Goal: Complete application form

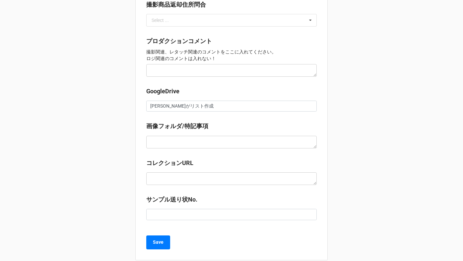
scroll to position [593, 0]
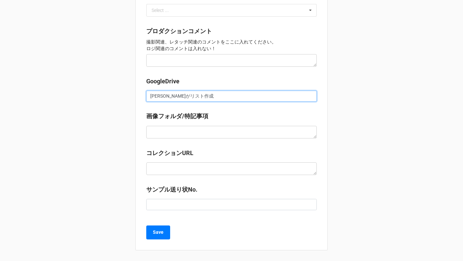
drag, startPoint x: 195, startPoint y: 97, endPoint x: 127, endPoint y: 97, distance: 68.0
paste input "[URL][DOMAIN_NAME]"
type input "[URL][DOMAIN_NAME]"
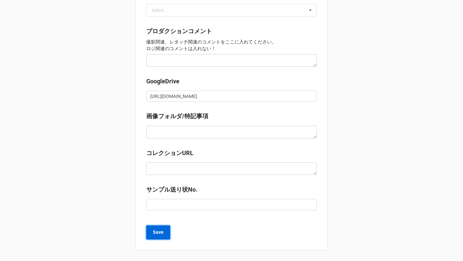
scroll to position [0, 0]
click at [159, 233] on b "Save" at bounding box center [158, 232] width 11 height 7
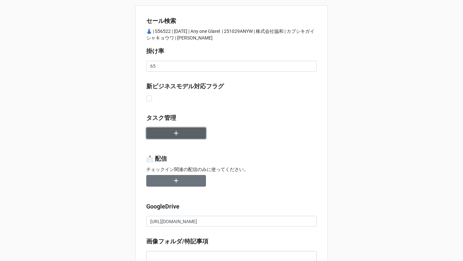
click at [174, 137] on button "button" at bounding box center [176, 133] width 60 height 12
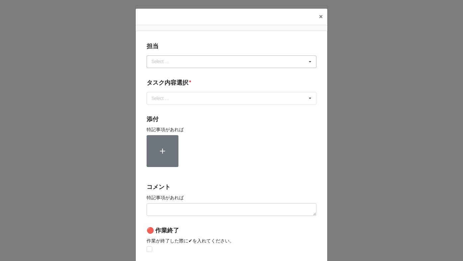
click at [172, 61] on div "Select ..." at bounding box center [164, 62] width 29 height 8
type input "[PERSON_NAME]"
click at [165, 75] on div "No results found." at bounding box center [232, 74] width 170 height 12
click at [158, 75] on span "[PERSON_NAME]" at bounding box center [169, 73] width 35 height 5
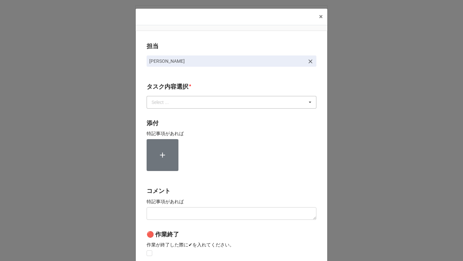
click at [158, 104] on div "Select ..." at bounding box center [164, 102] width 29 height 8
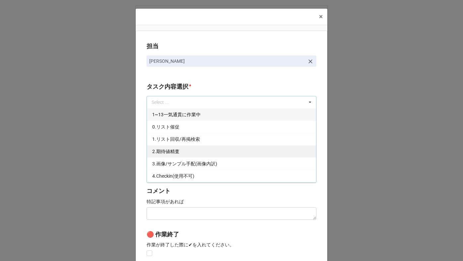
click at [160, 152] on span "2.期待値精査" at bounding box center [165, 151] width 27 height 5
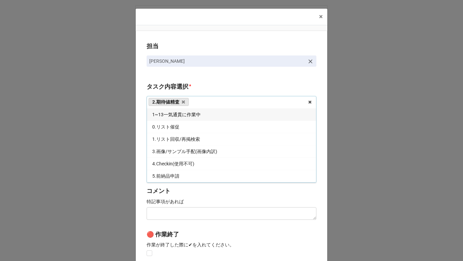
click at [139, 149] on div "担当 [PERSON_NAME][GEOGRAPHIC_DATA]内容選択 * 2.期待値精査 1~13一気通貫に作業中 0.リスト催促 1.リスト回収/再掲…" at bounding box center [232, 164] width 192 height 267
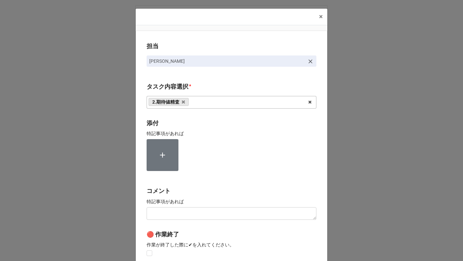
scroll to position [89, 0]
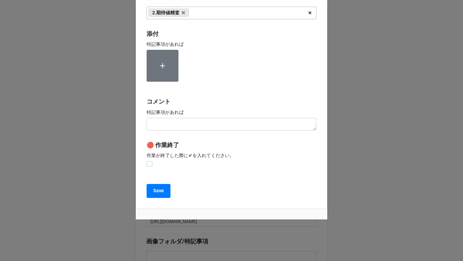
click at [147, 161] on label at bounding box center [150, 161] width 6 height 0
checkbox input "true"
click at [151, 194] on button "Save" at bounding box center [159, 191] width 24 height 14
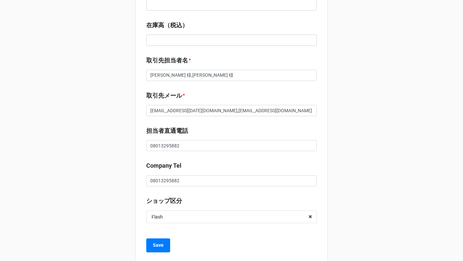
scroll to position [621, 0]
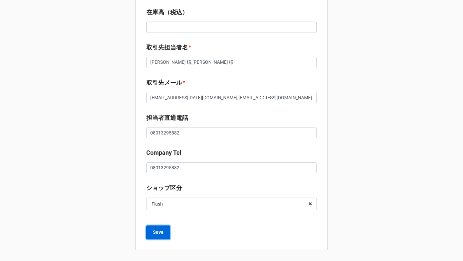
click at [155, 236] on button "Save" at bounding box center [158, 232] width 24 height 14
